Goal: Check status: Check status

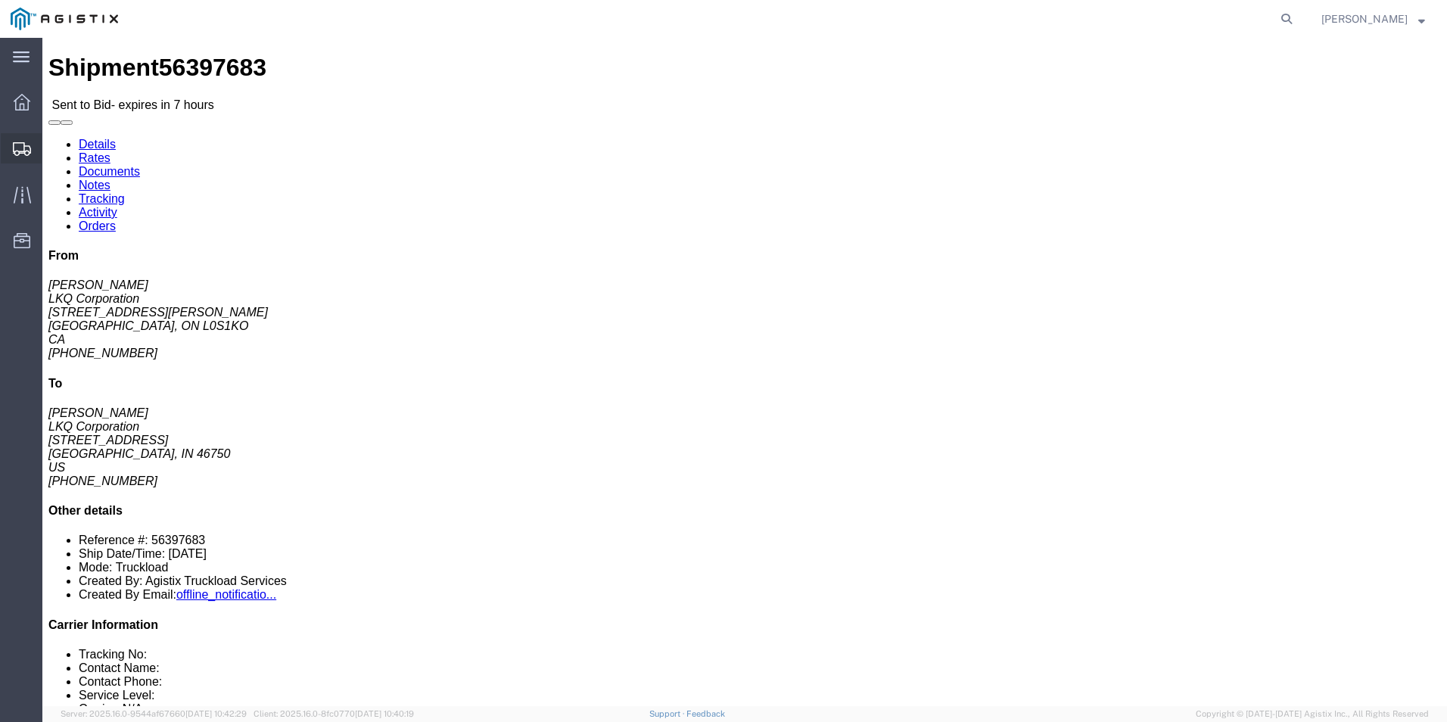
click at [26, 156] on div at bounding box center [22, 148] width 42 height 30
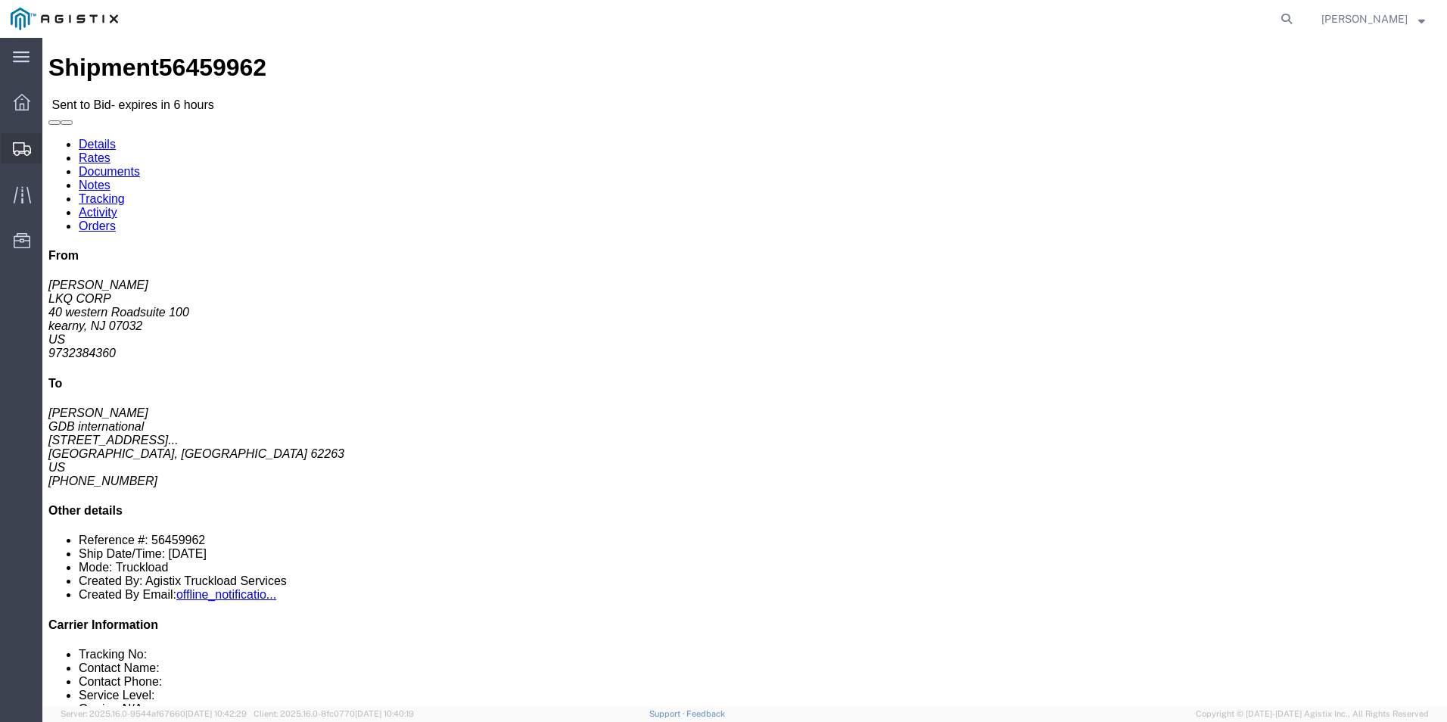
click at [25, 151] on icon at bounding box center [22, 149] width 18 height 14
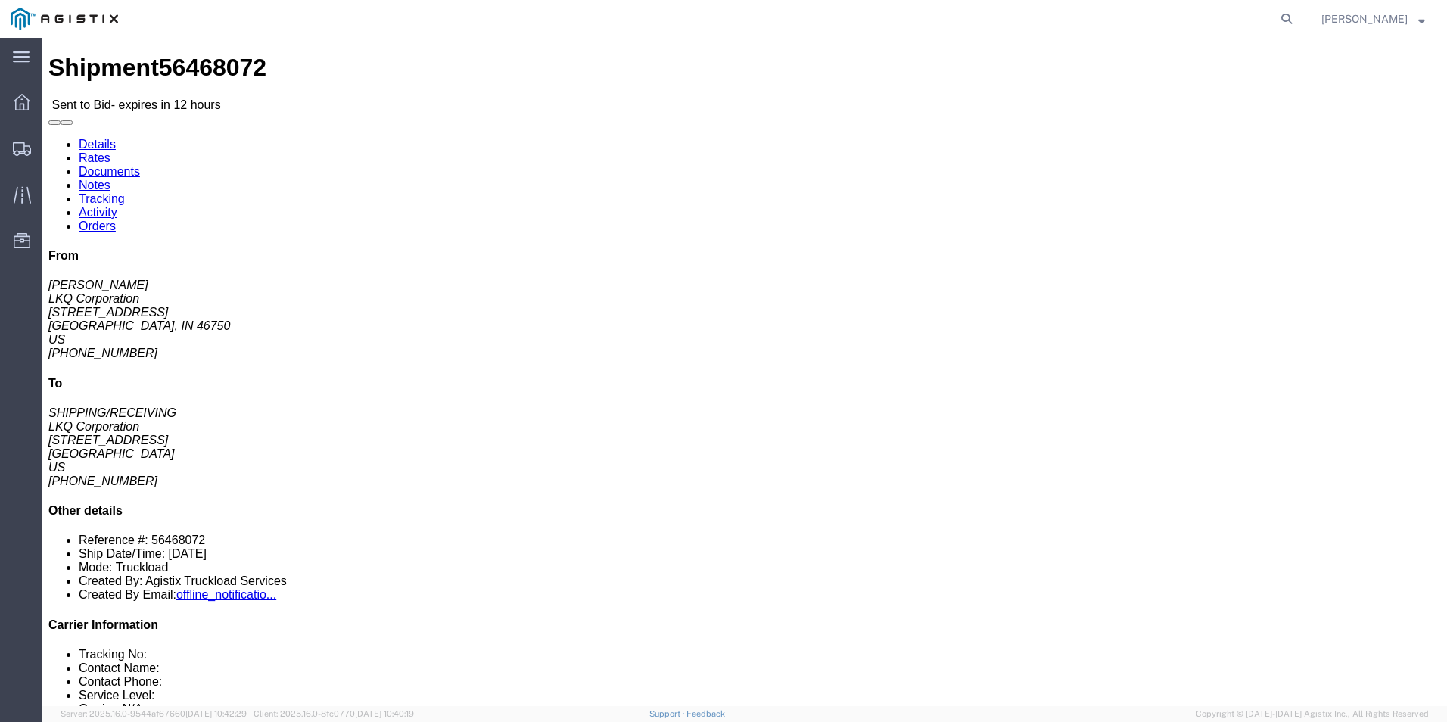
drag, startPoint x: 1290, startPoint y: 148, endPoint x: 1281, endPoint y: 198, distance: 50.6
click address "[PERSON_NAME] LKQ Corporation [STREET_ADDRESS] [PHONE_NUMBER]"
click address "LKQ Corporation (SHIPPING/RECEIVING) 3022 [STREET_ADDRESS] [PHONE_NUMBER]"
click at [1182, 27] on agx-global-search at bounding box center [1057, 19] width 484 height 38
